Goal: Browse casually

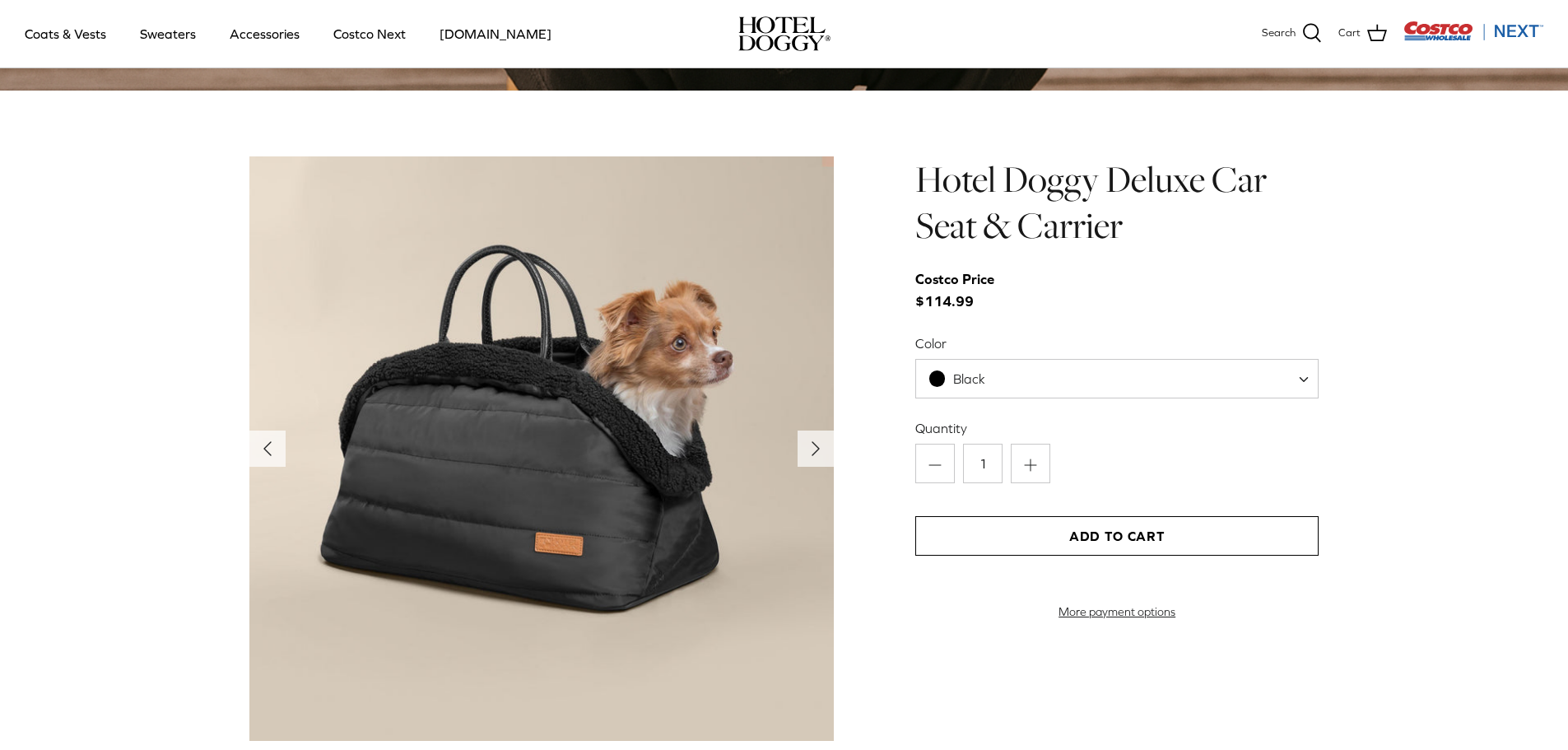
scroll to position [1729, 0]
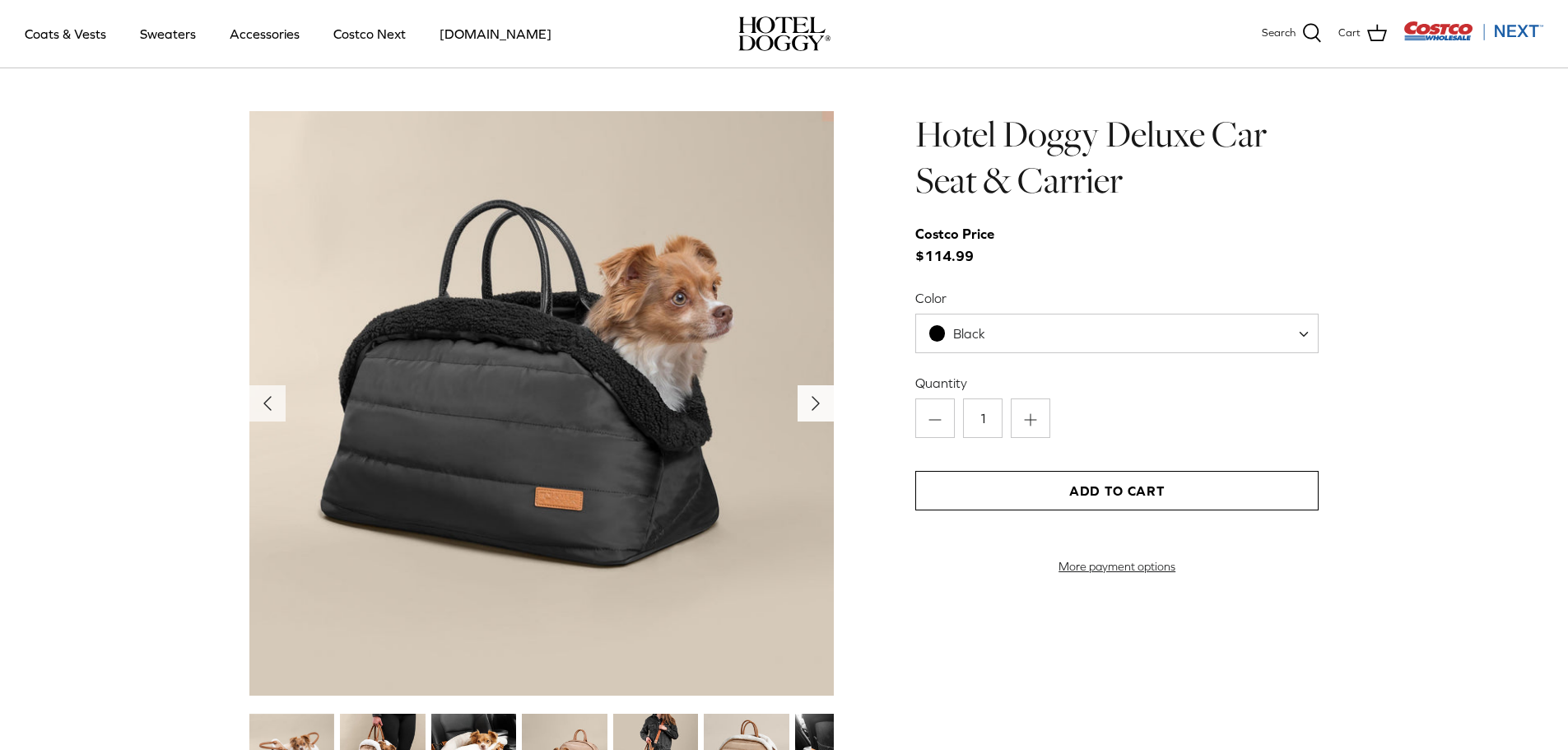
click at [815, 400] on polyline "Next" at bounding box center [816, 404] width 6 height 13
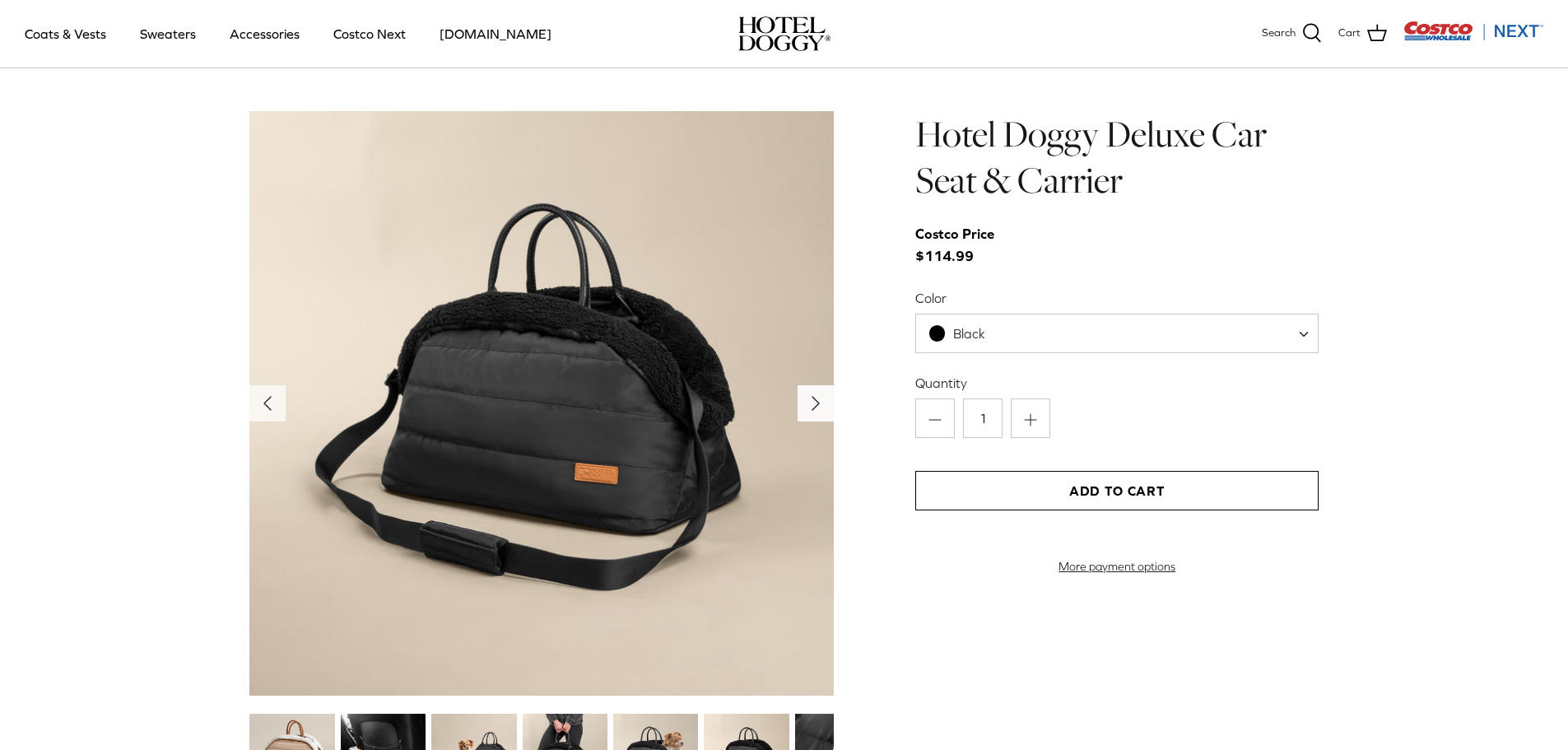
click at [815, 400] on polyline "Next" at bounding box center [816, 404] width 6 height 13
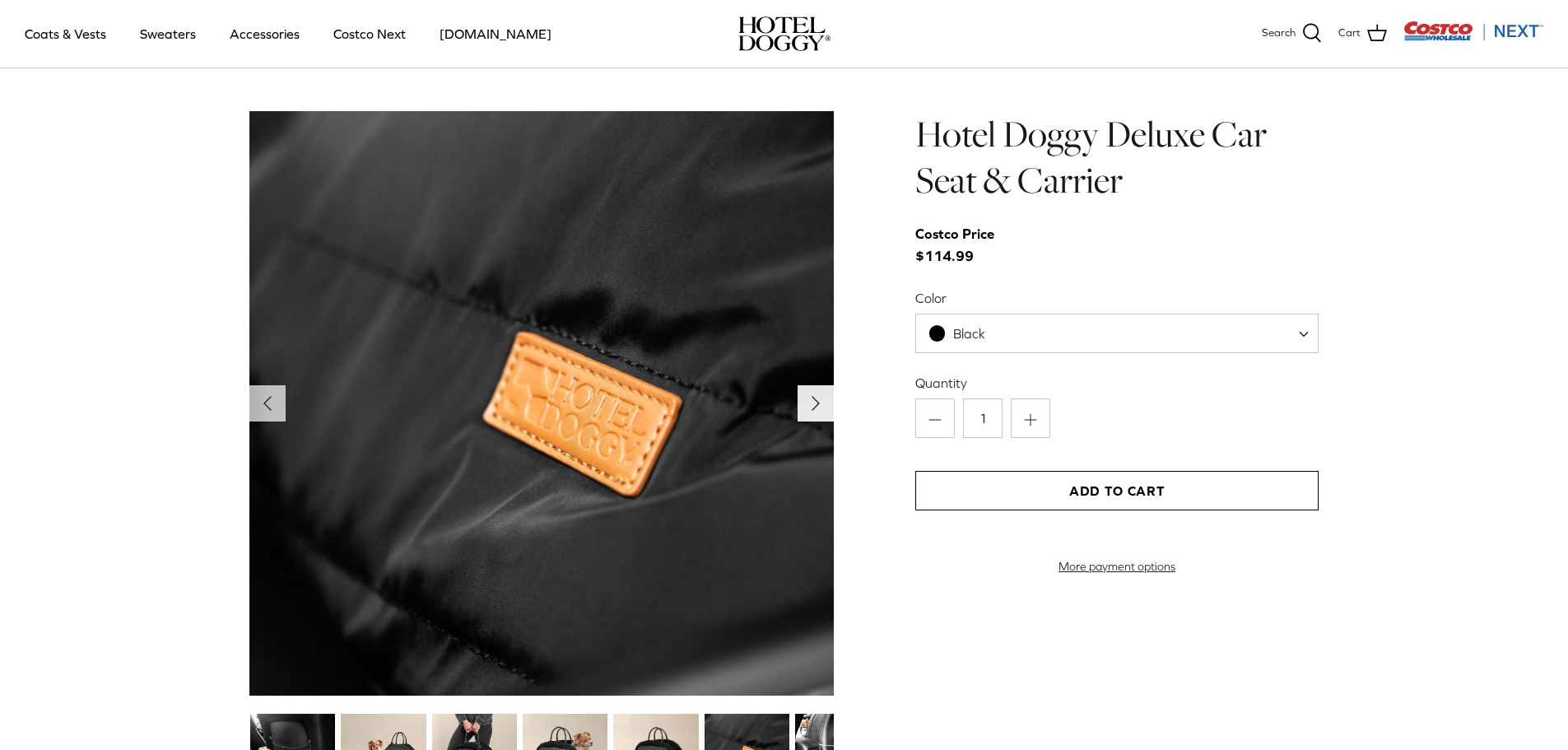
click at [815, 400] on polyline "Next" at bounding box center [816, 404] width 6 height 13
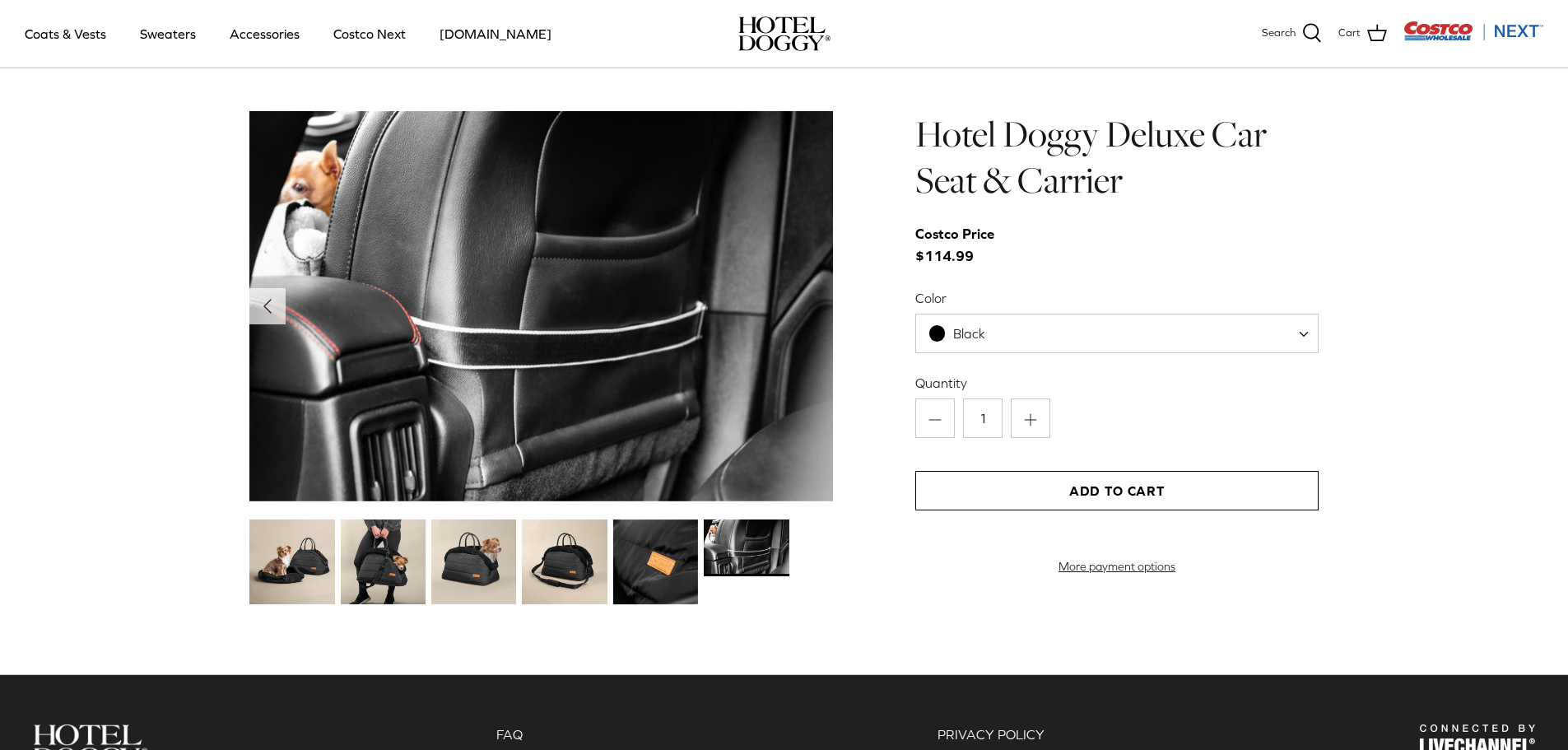
click at [815, 400] on img at bounding box center [542, 306] width 584 height 390
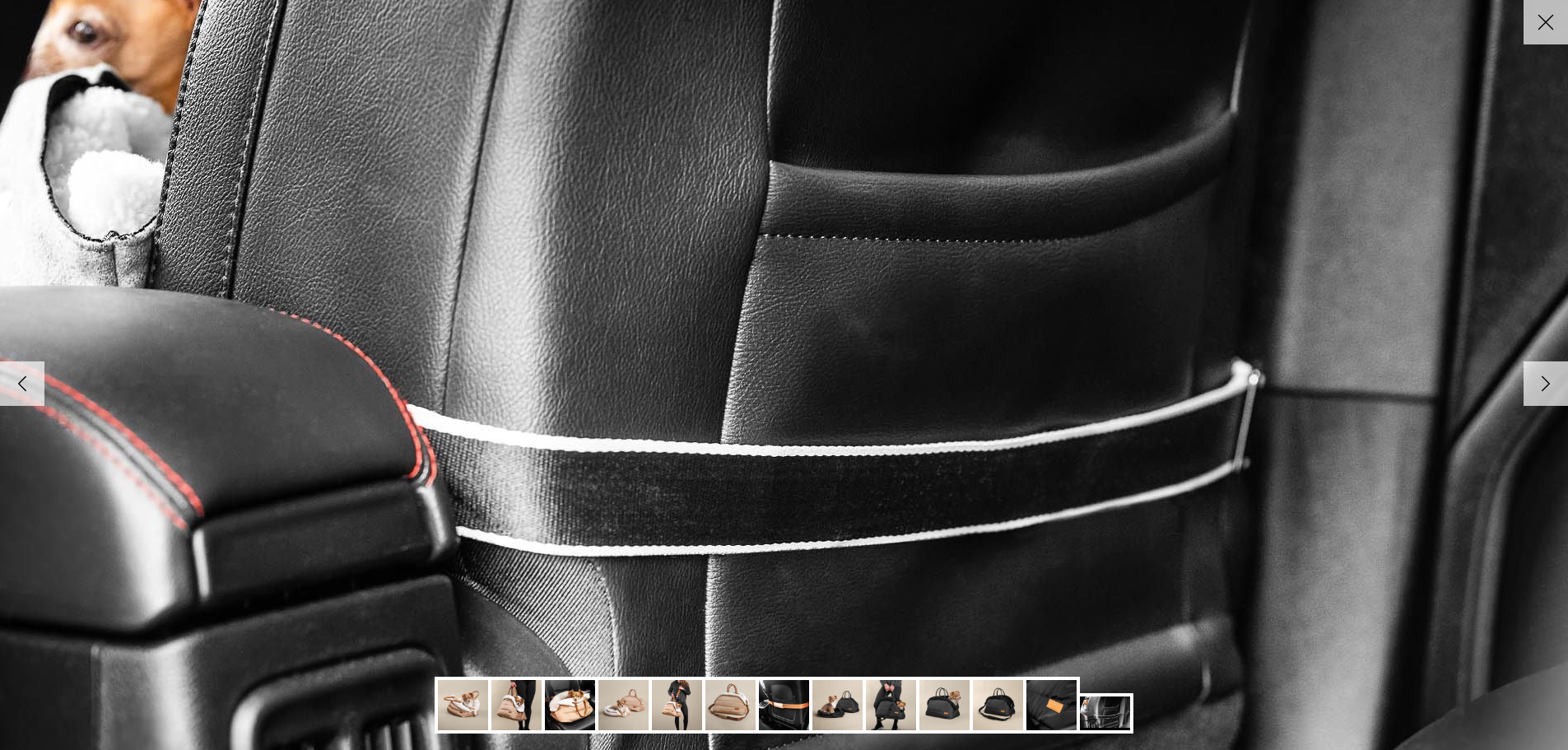
click at [815, 400] on img at bounding box center [784, 375] width 1686 height 1125
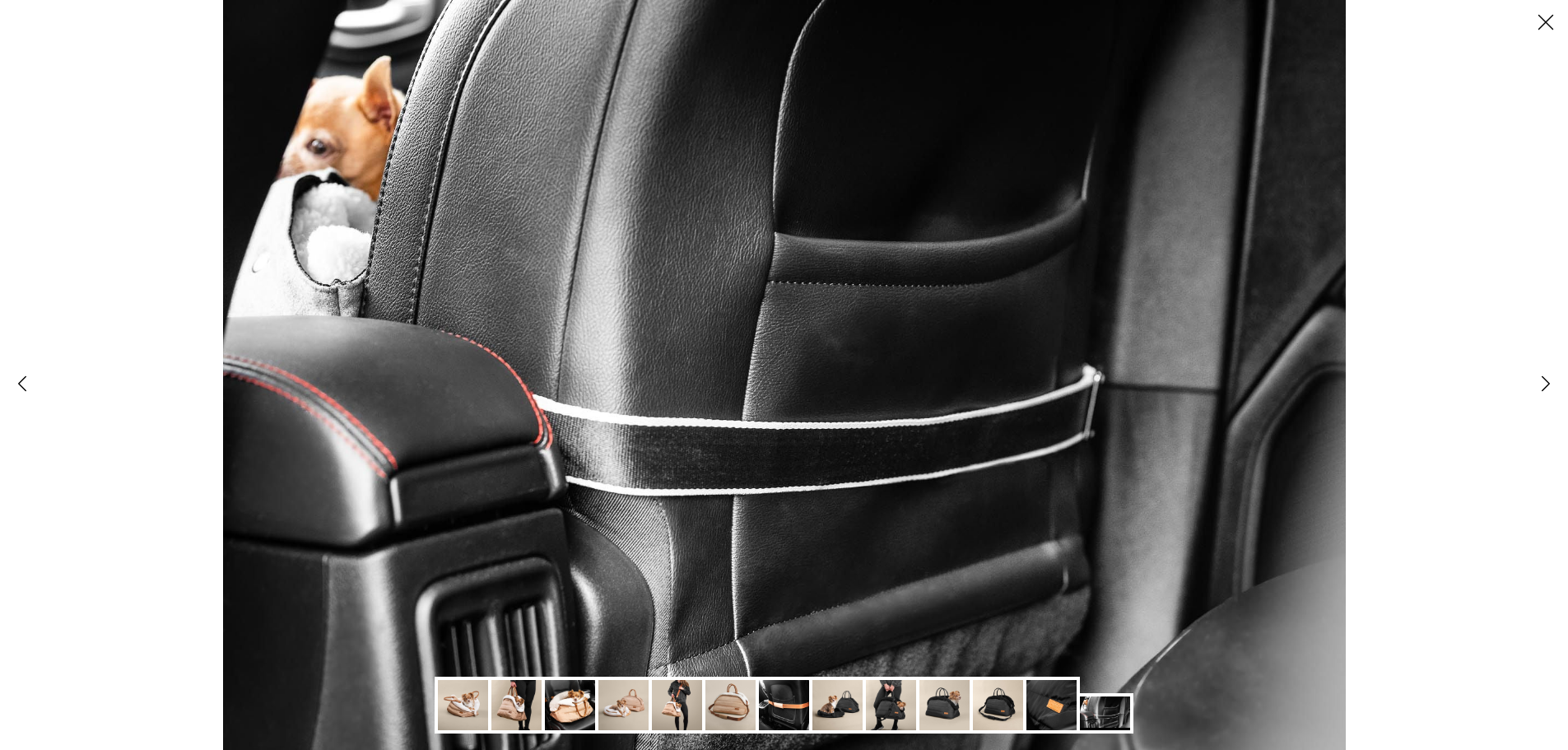
click at [815, 400] on img at bounding box center [784, 375] width 1124 height 750
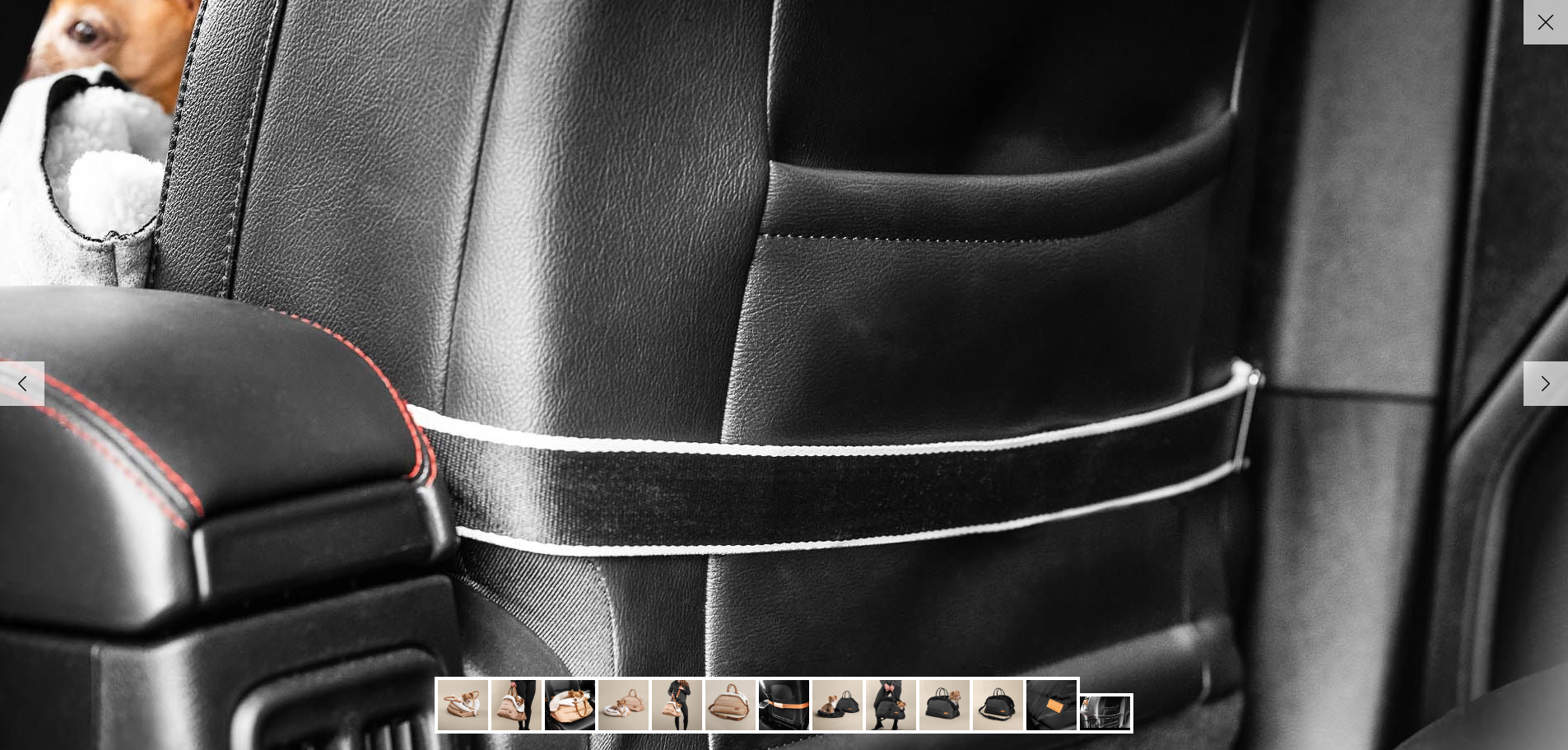
click at [815, 400] on img at bounding box center [784, 375] width 1686 height 1125
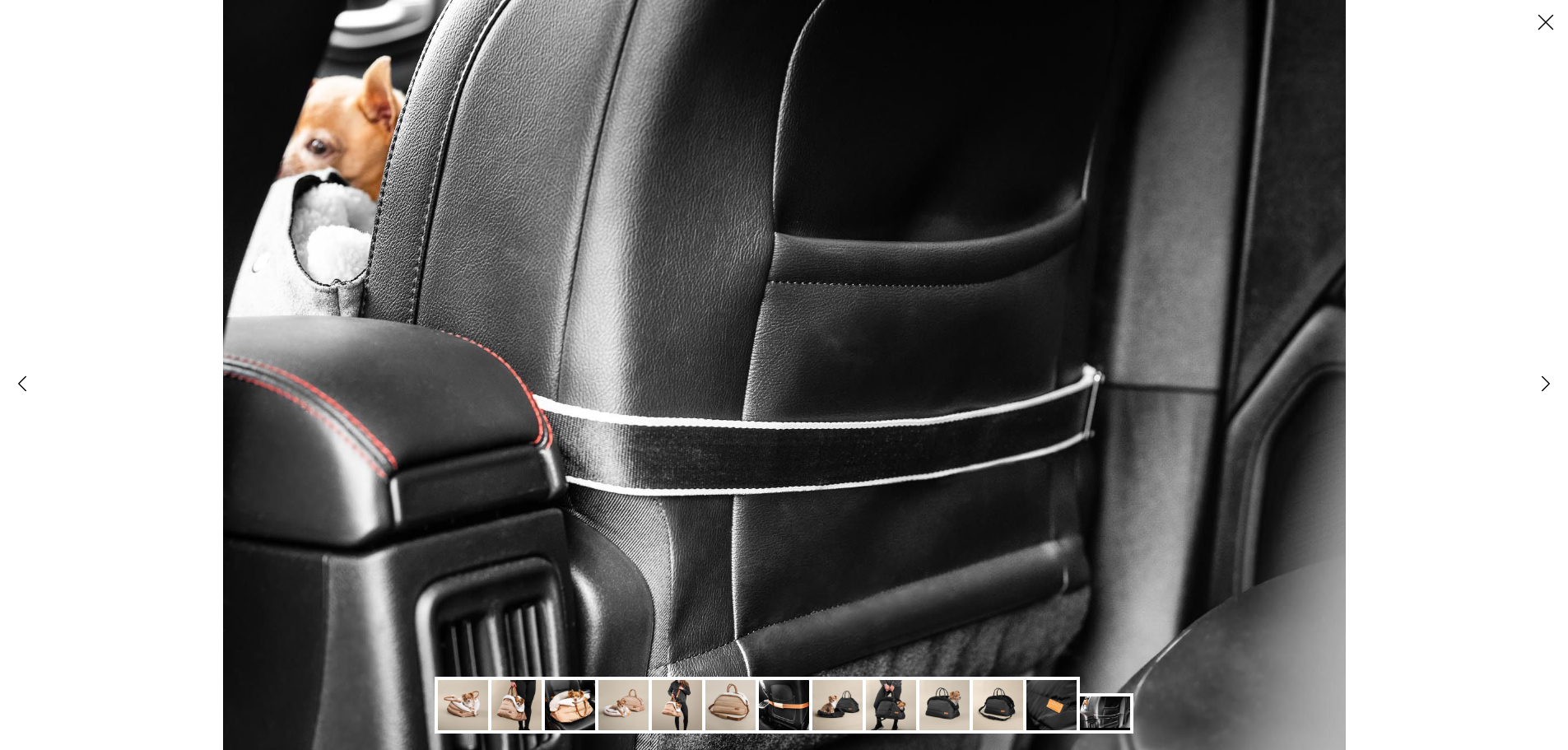
click at [1542, 381] on polyline at bounding box center [1546, 383] width 7 height 14
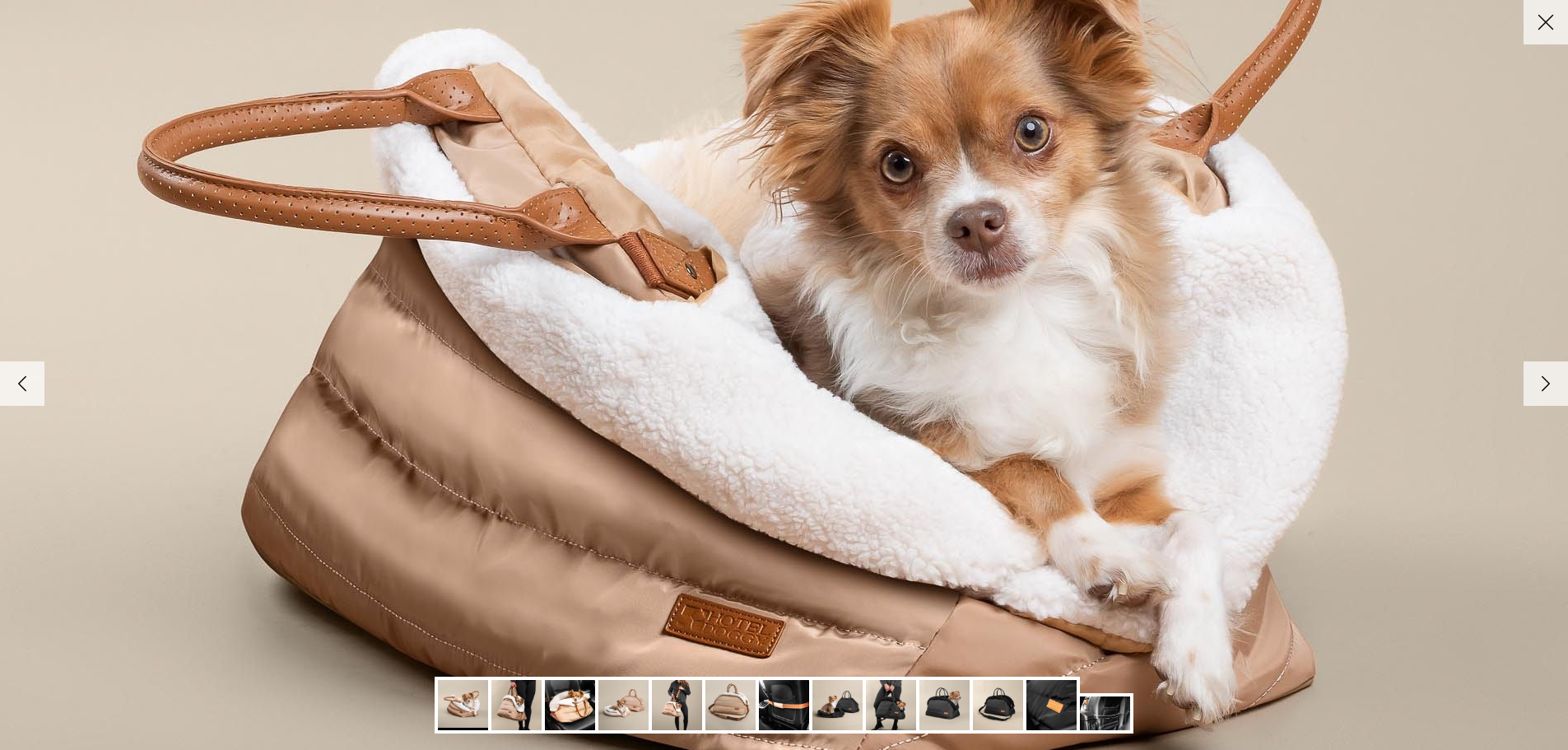
click at [1542, 381] on polyline at bounding box center [1546, 383] width 7 height 14
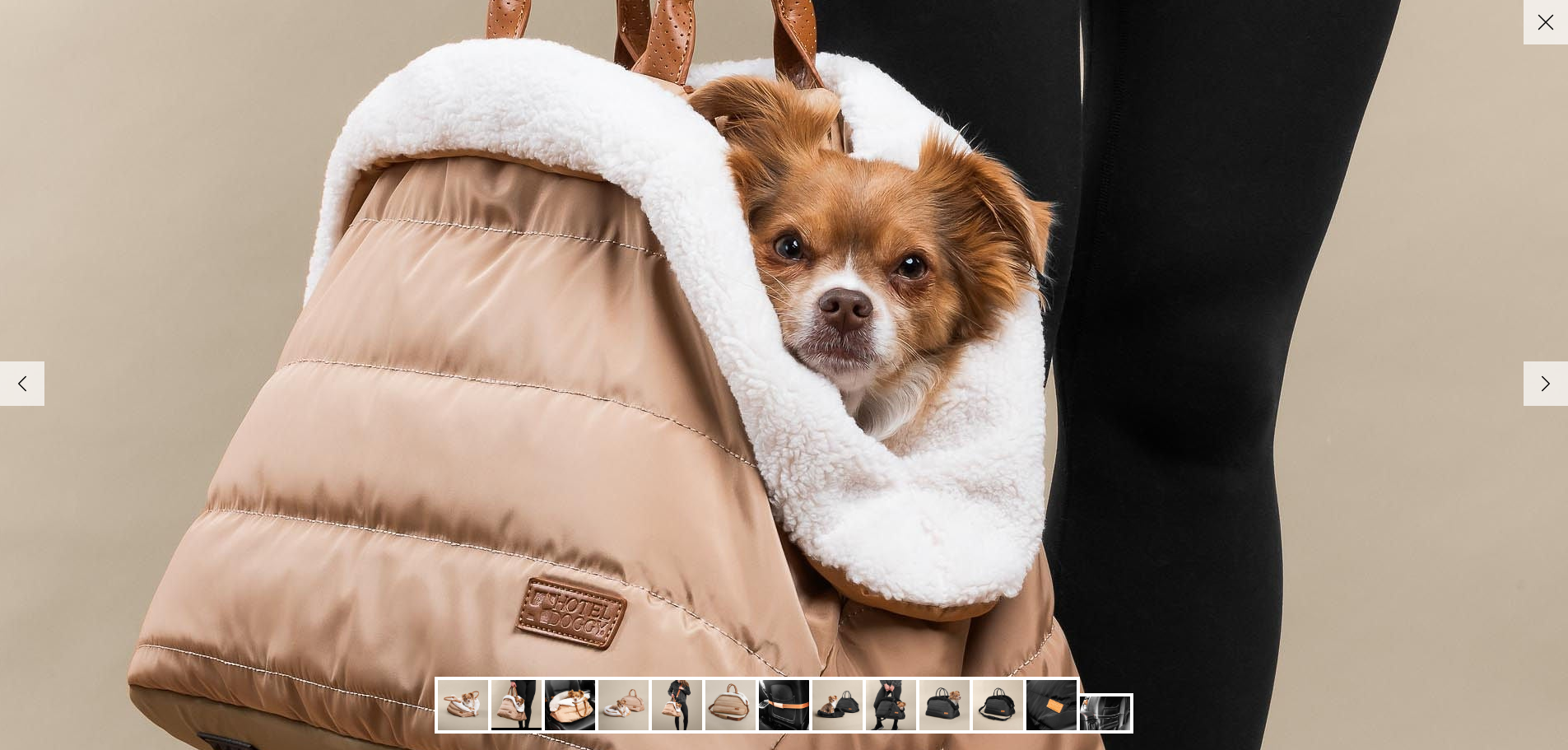
click at [1542, 381] on polyline at bounding box center [1546, 383] width 7 height 14
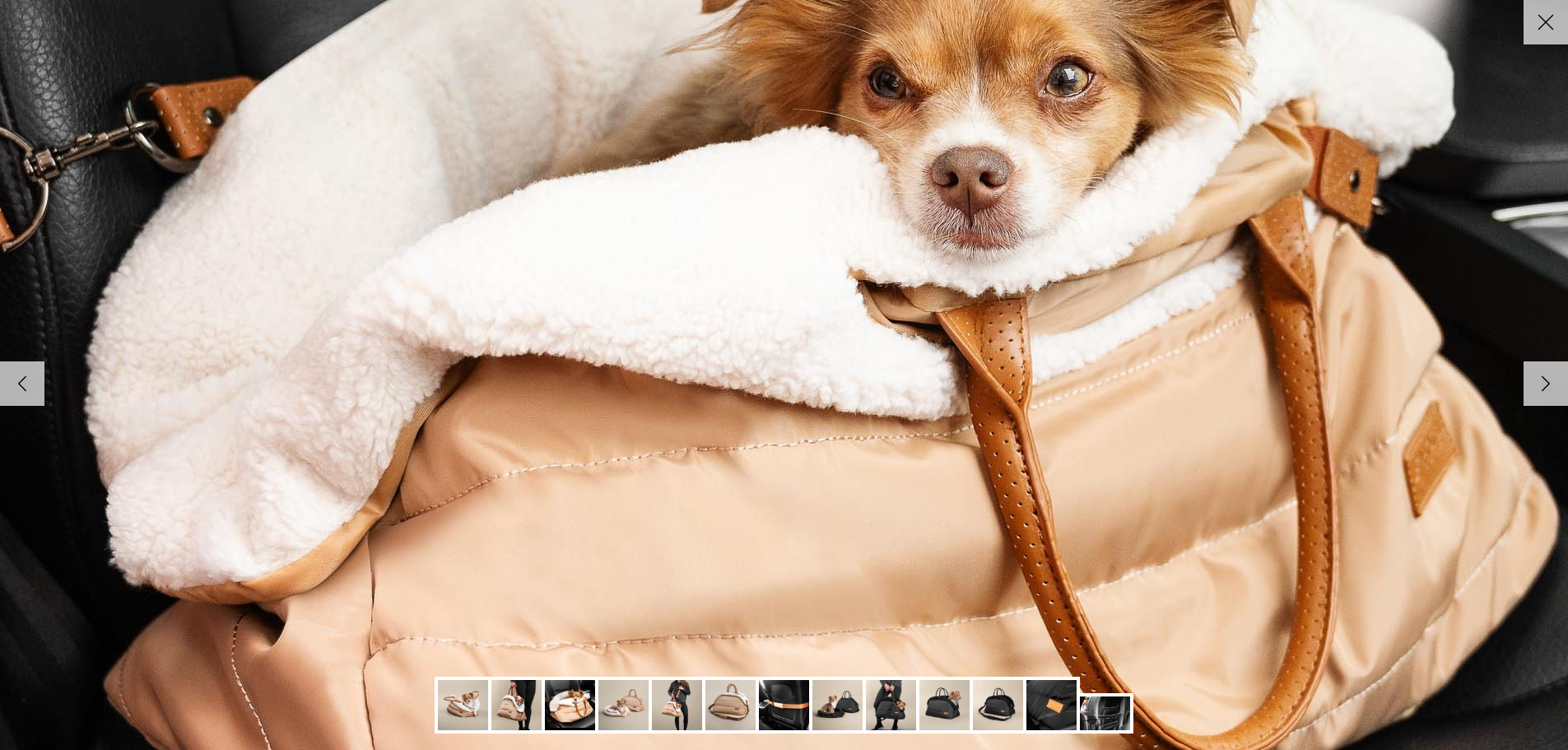
click at [1542, 381] on polyline at bounding box center [1546, 383] width 7 height 14
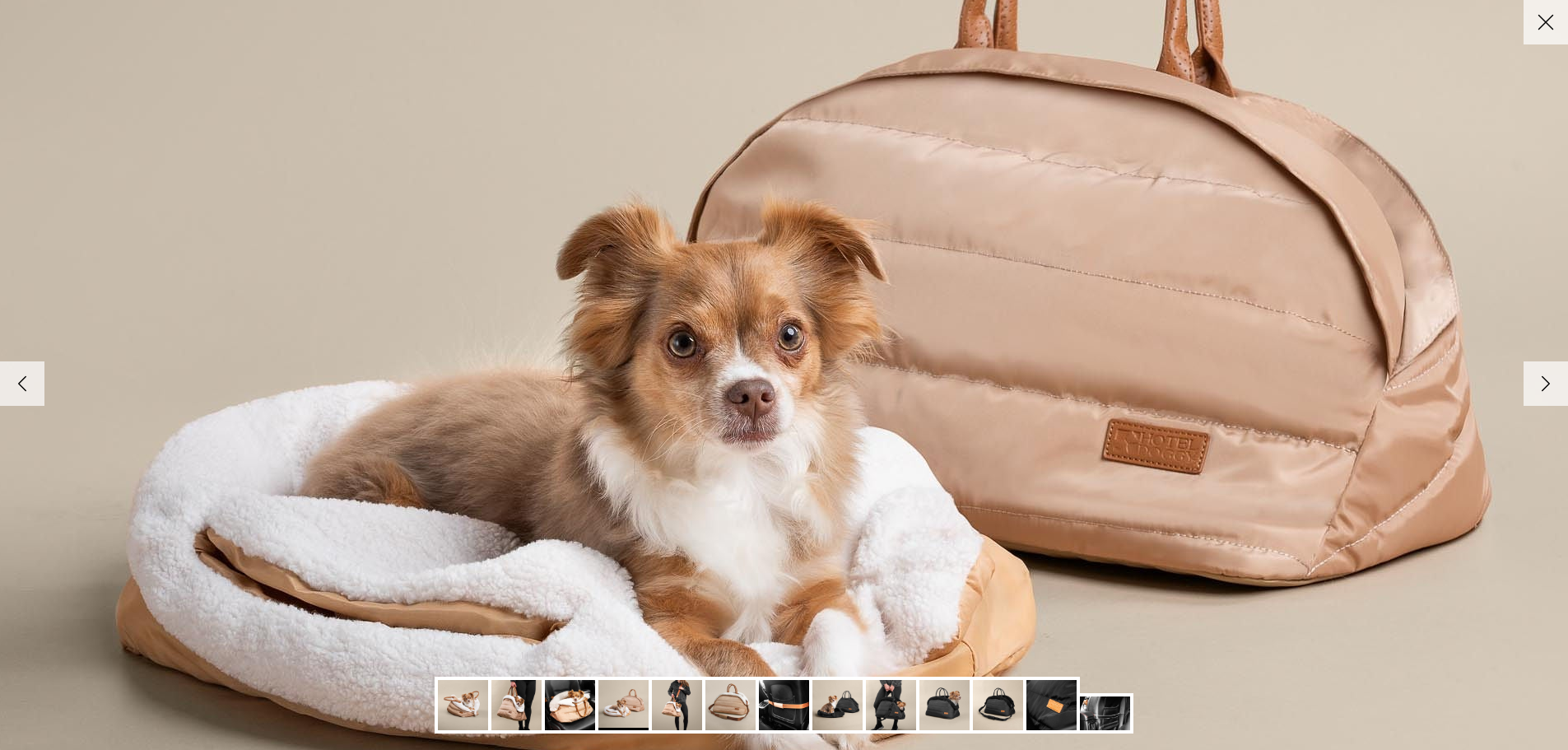
click at [1542, 381] on polyline at bounding box center [1546, 383] width 7 height 14
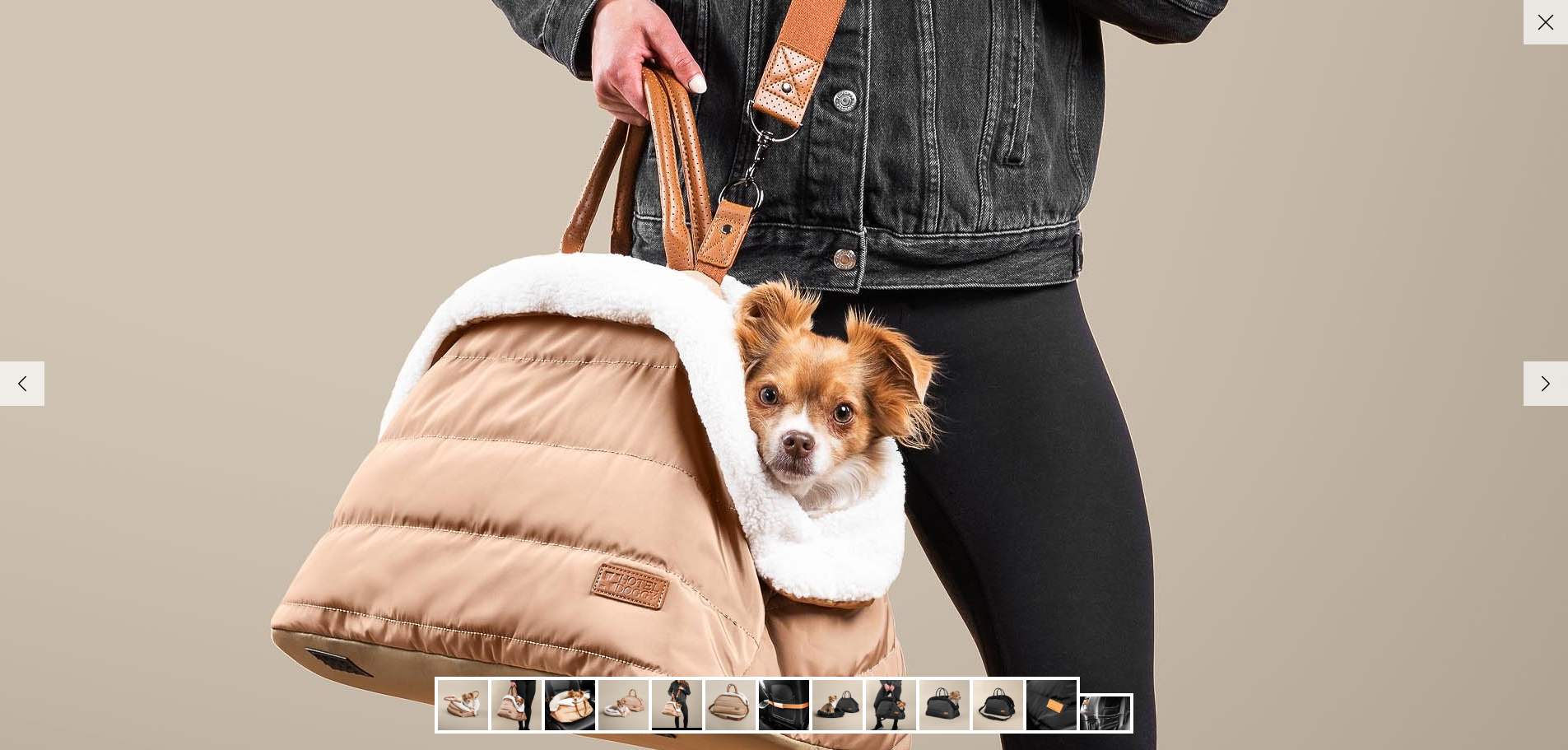
click at [1542, 381] on polyline at bounding box center [1546, 383] width 7 height 14
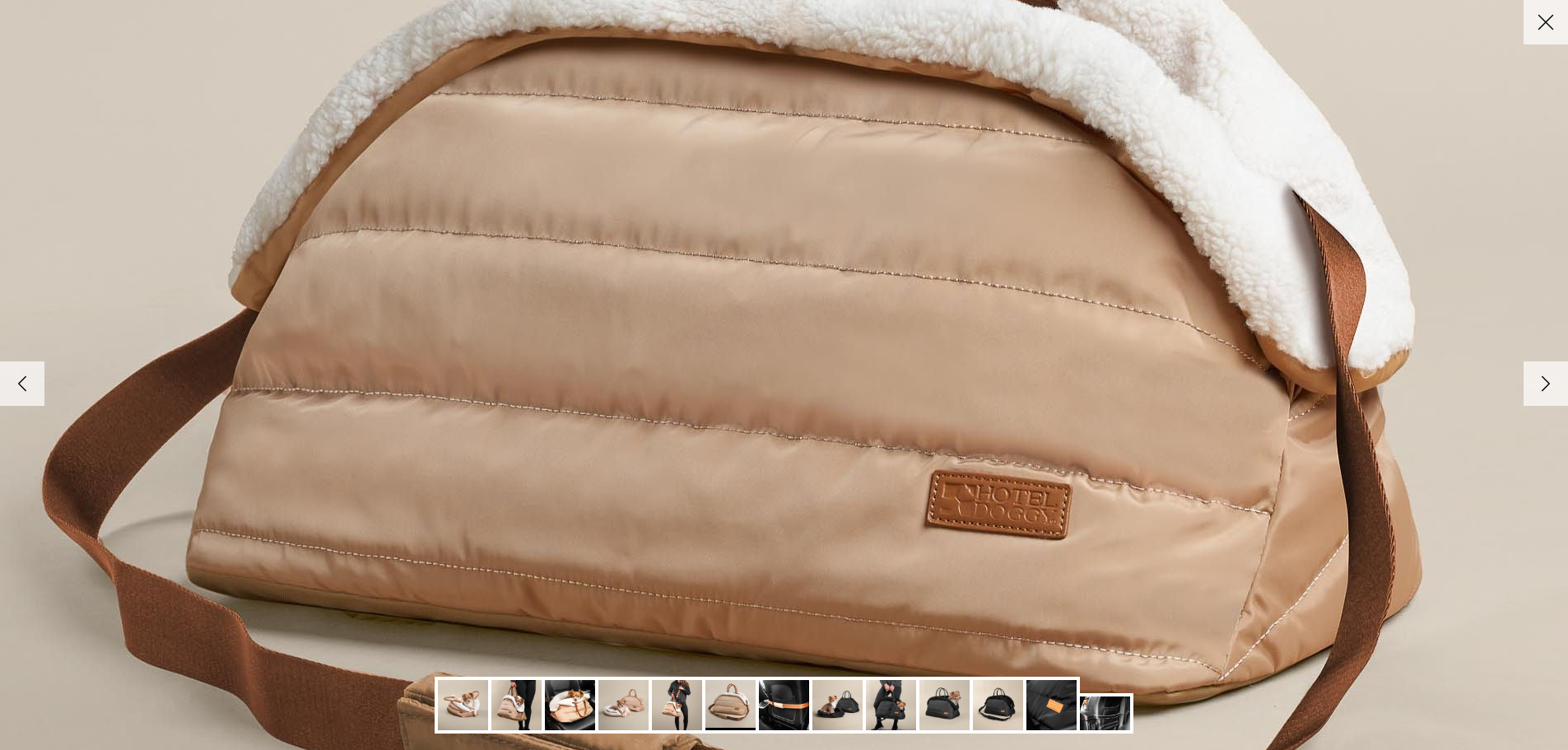
click at [1542, 381] on polyline at bounding box center [1546, 383] width 7 height 14
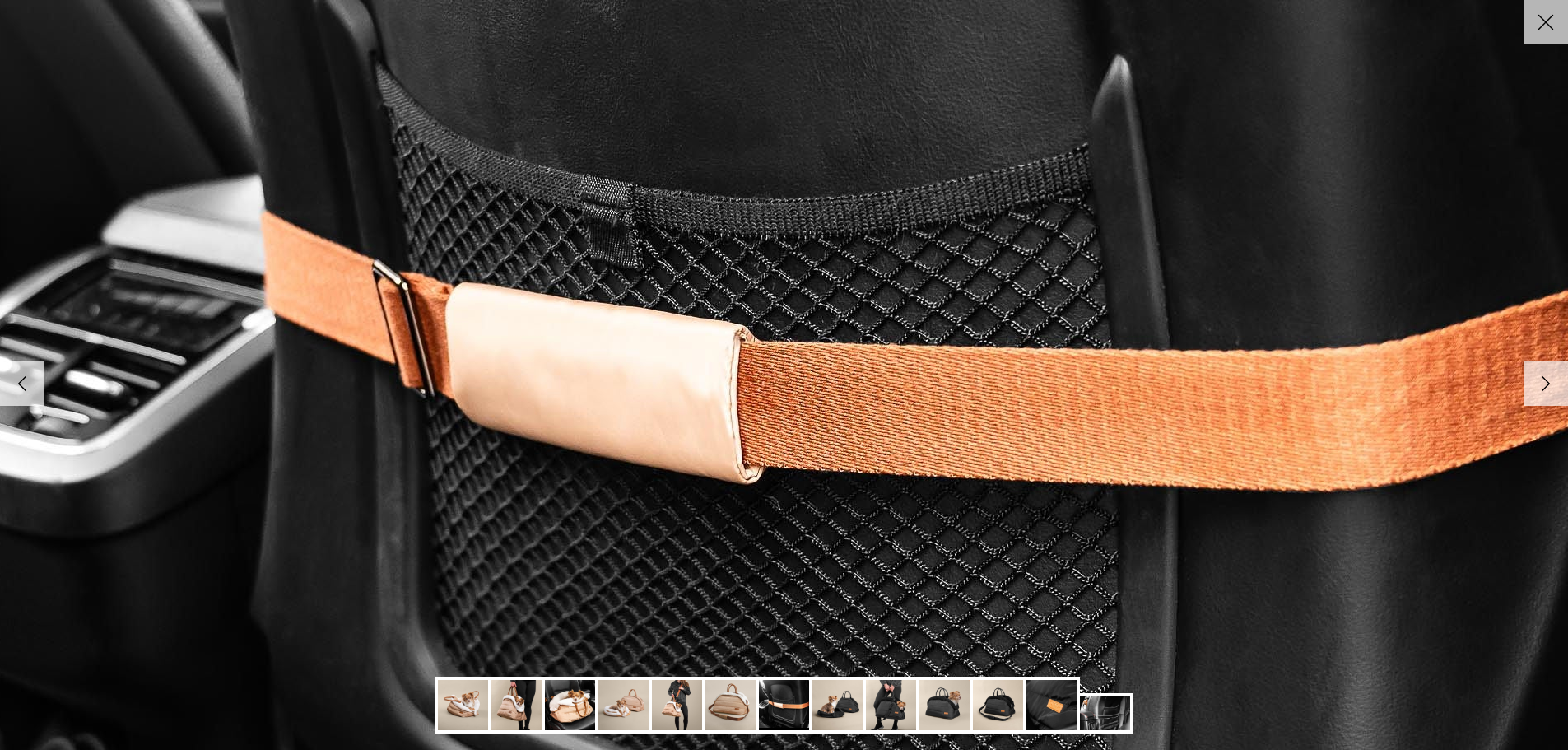
click at [1542, 381] on polyline at bounding box center [1546, 383] width 7 height 14
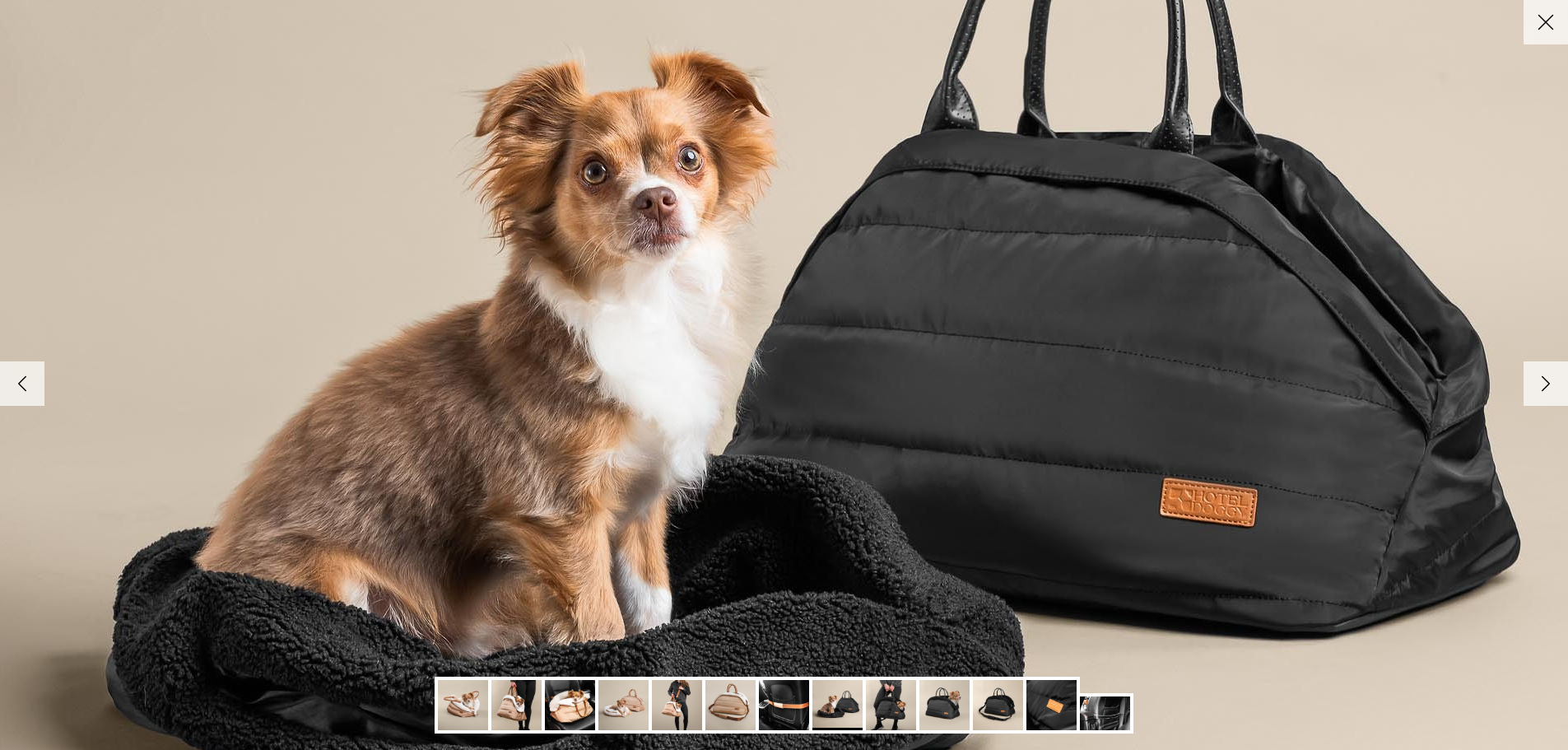
click at [1542, 381] on polyline at bounding box center [1546, 383] width 7 height 14
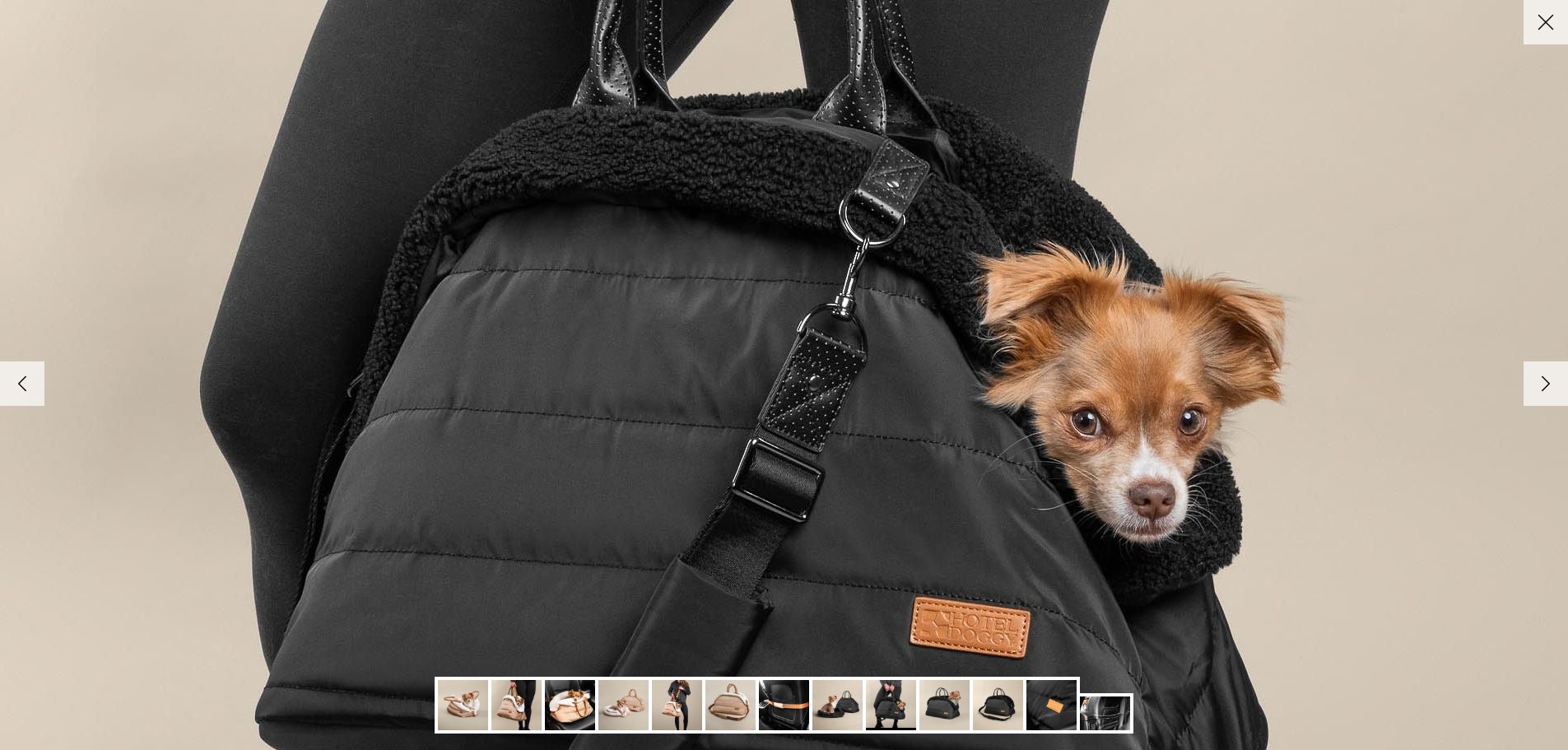
click at [1542, 381] on polyline at bounding box center [1546, 383] width 7 height 14
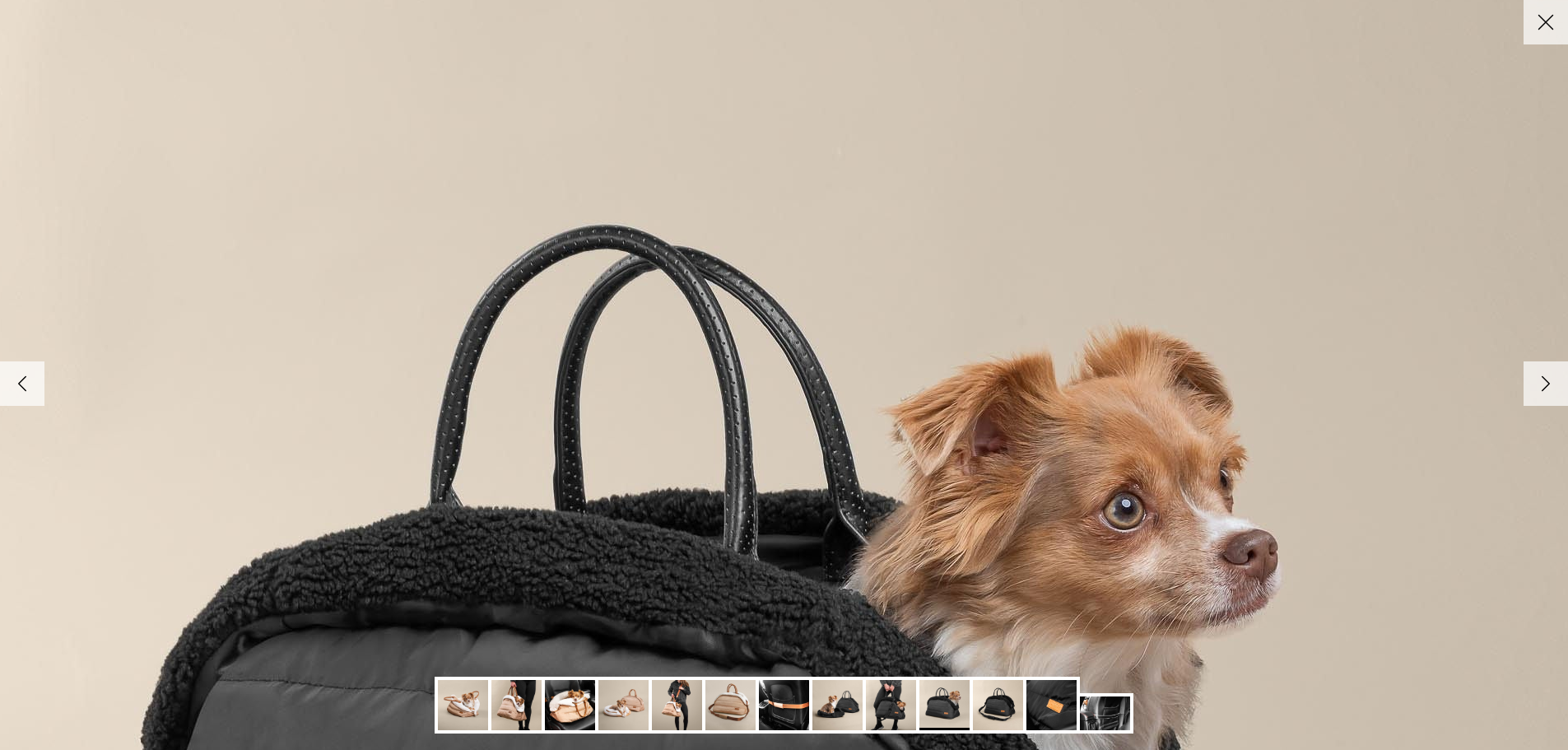
click at [1547, 25] on icon "Close" at bounding box center [1546, 22] width 28 height 28
